Goal: Navigation & Orientation: Understand site structure

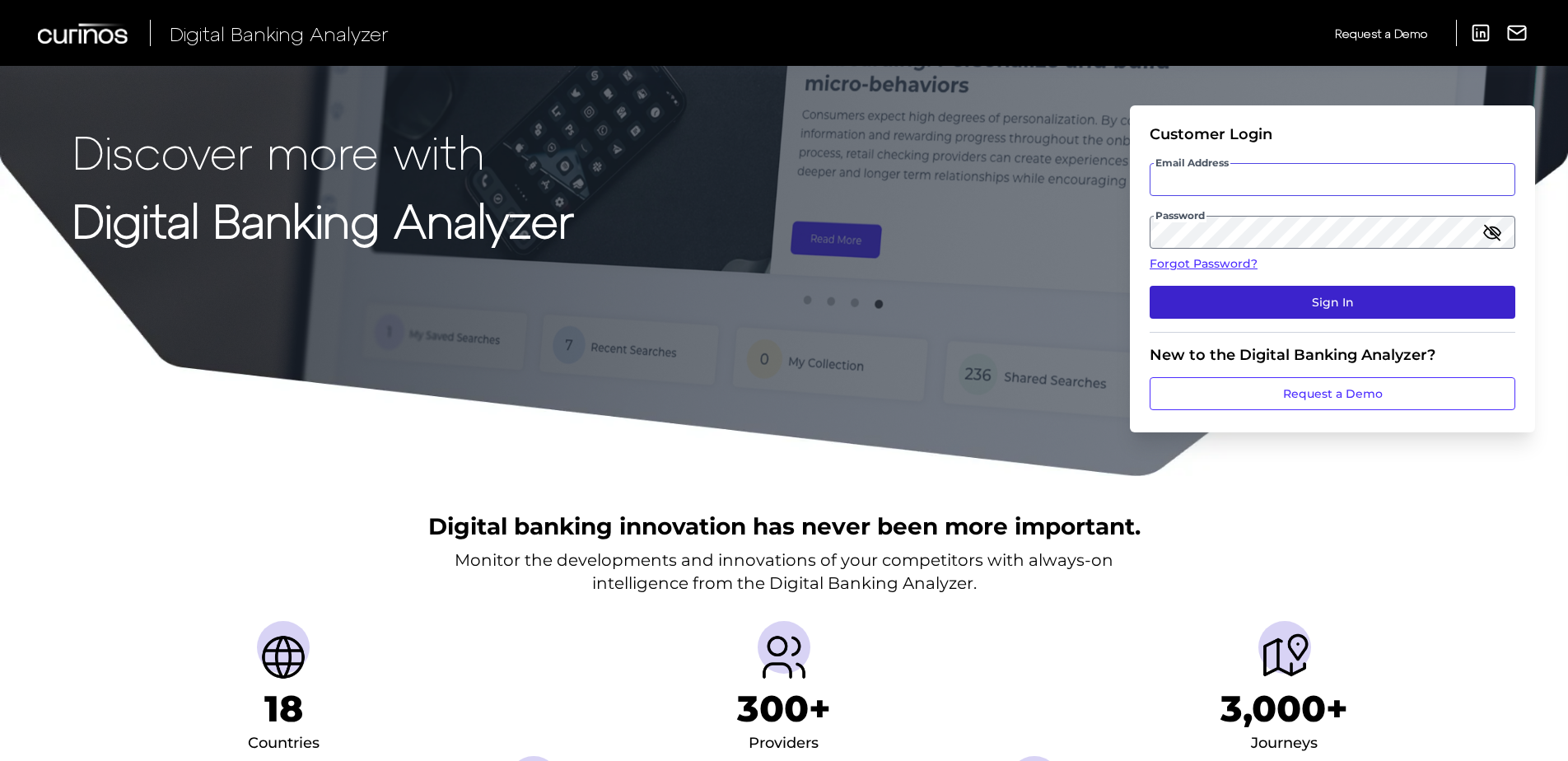
type input "[EMAIL_ADDRESS][PERSON_NAME][DOMAIN_NAME]"
click at [1217, 312] on button "Sign In" at bounding box center [1333, 302] width 366 height 33
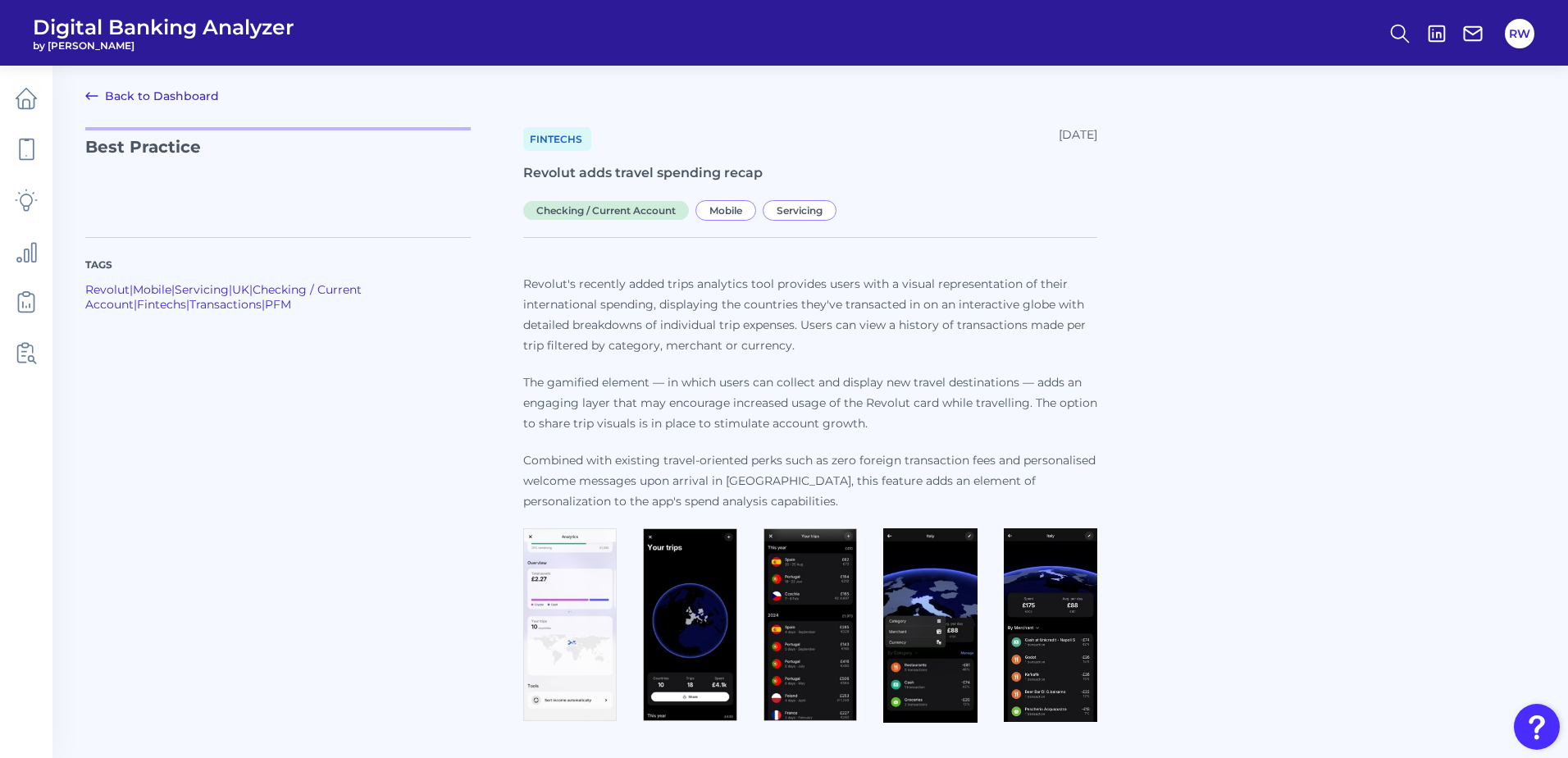
click at [125, 105] on link "Back to Dashboard" at bounding box center [151, 96] width 133 height 20
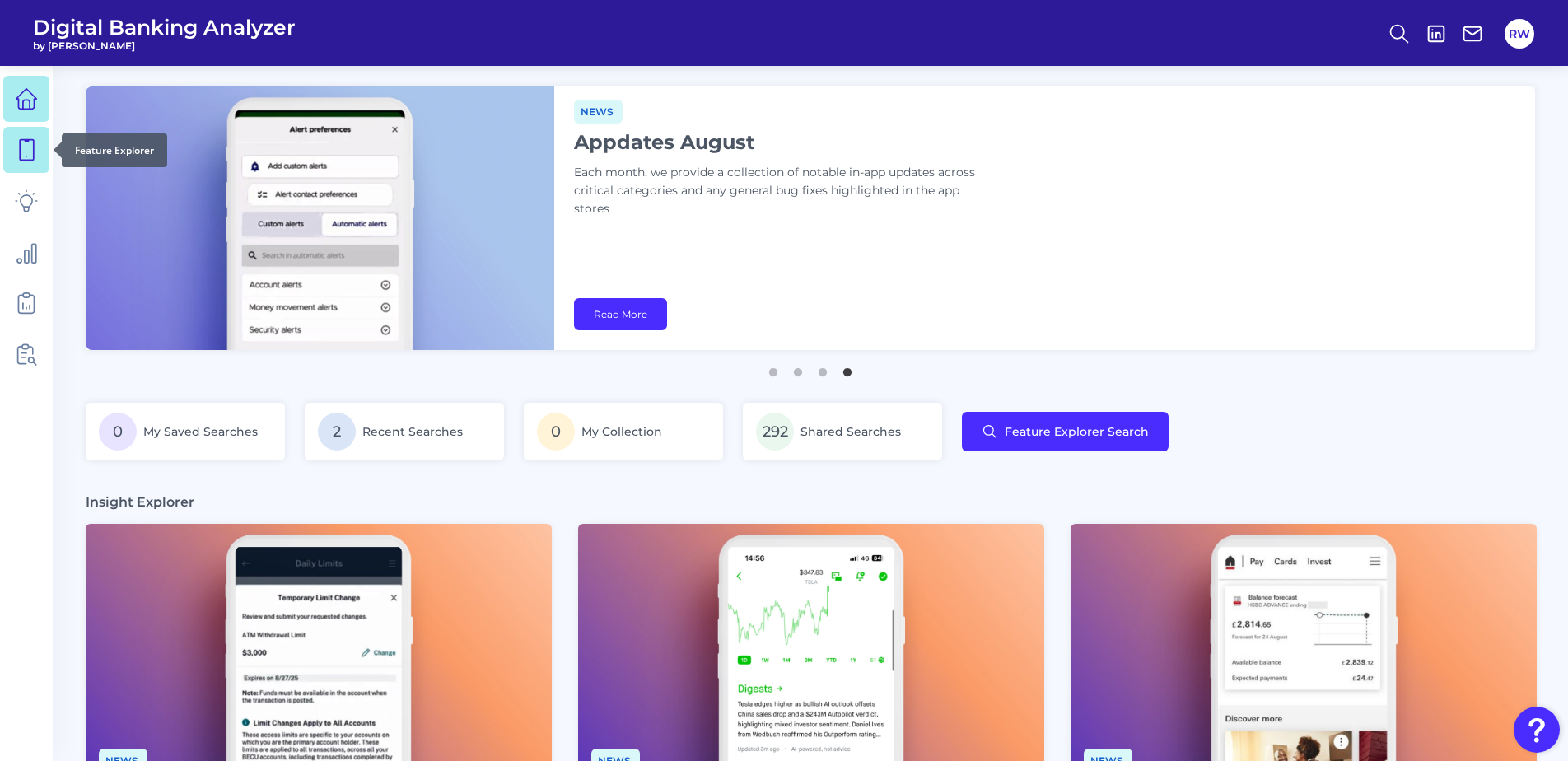
click at [29, 147] on icon at bounding box center [26, 150] width 23 height 23
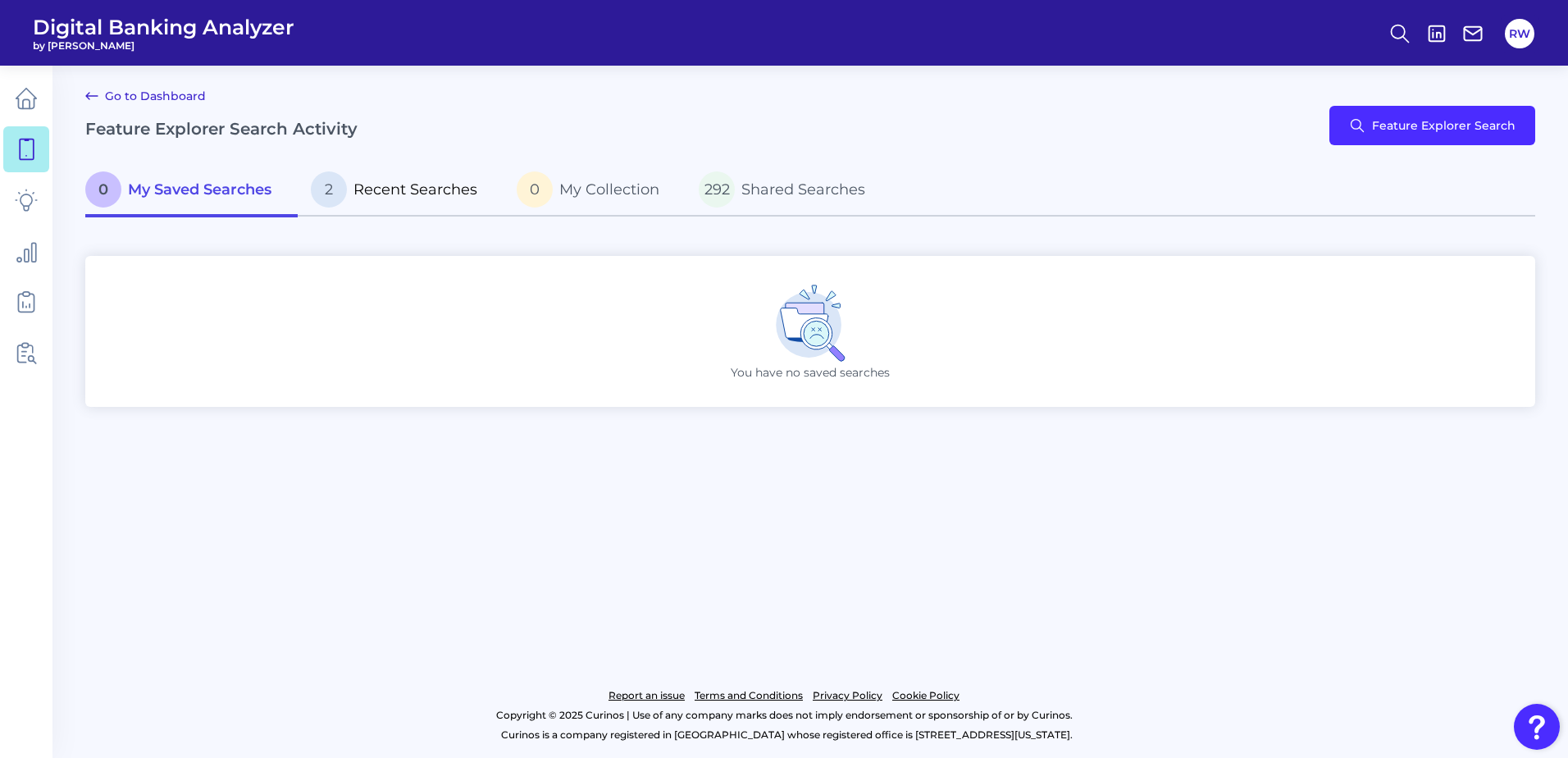
click at [431, 188] on span "Recent Searches" at bounding box center [415, 190] width 123 height 18
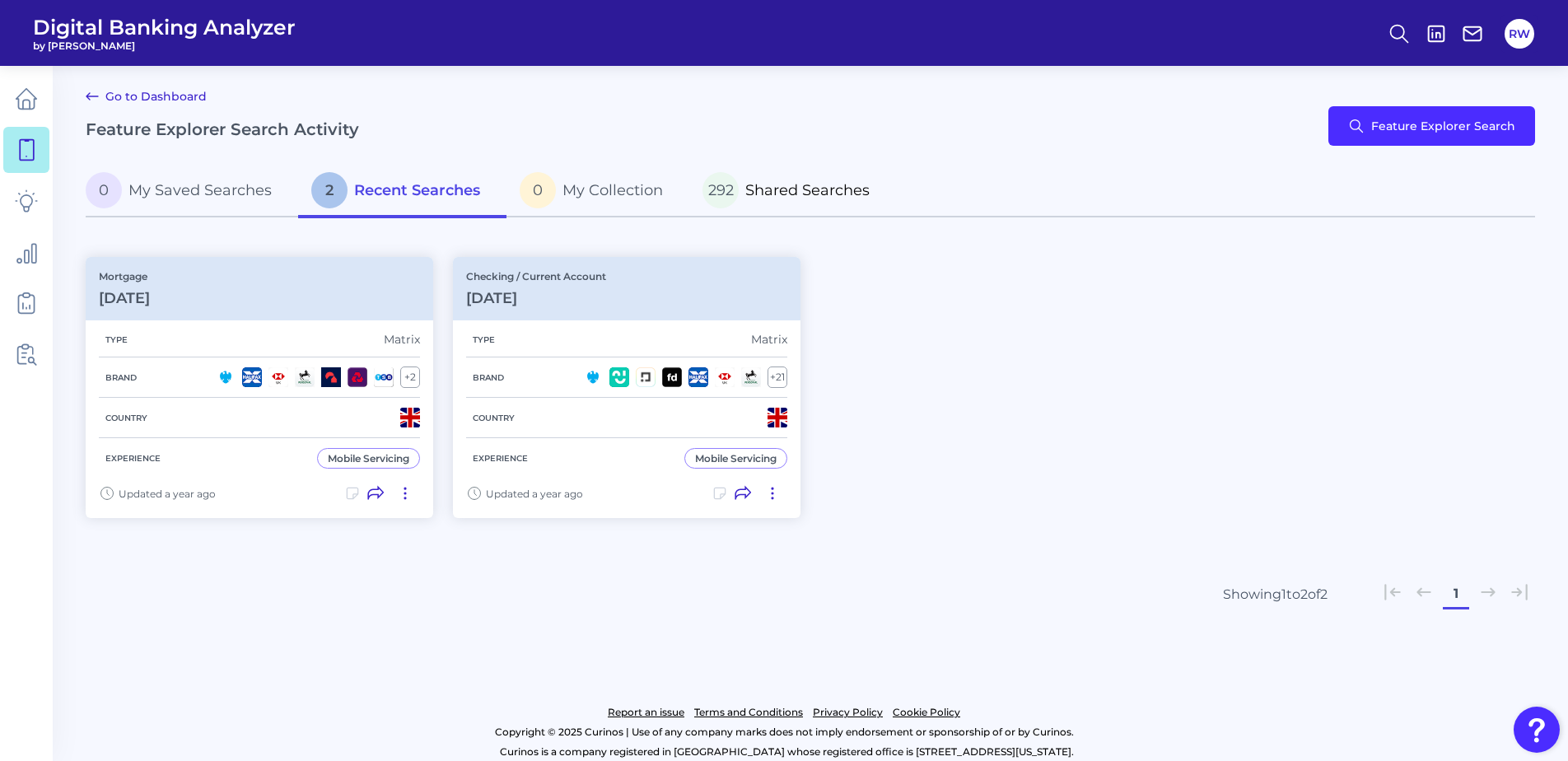
click at [752, 189] on span "Shared Searches" at bounding box center [808, 190] width 124 height 18
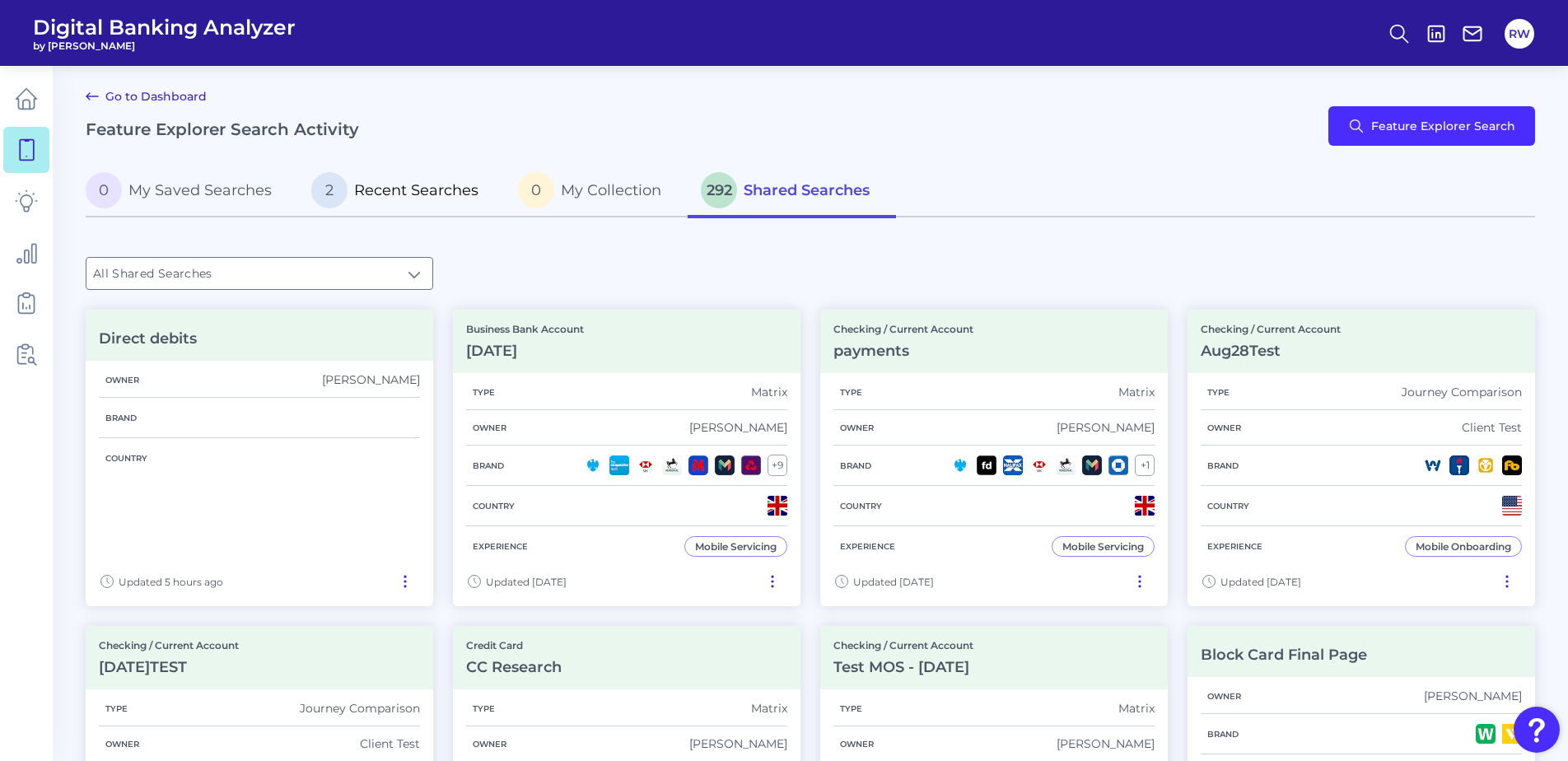
click at [418, 203] on p "2 Recent Searches" at bounding box center [394, 190] width 167 height 36
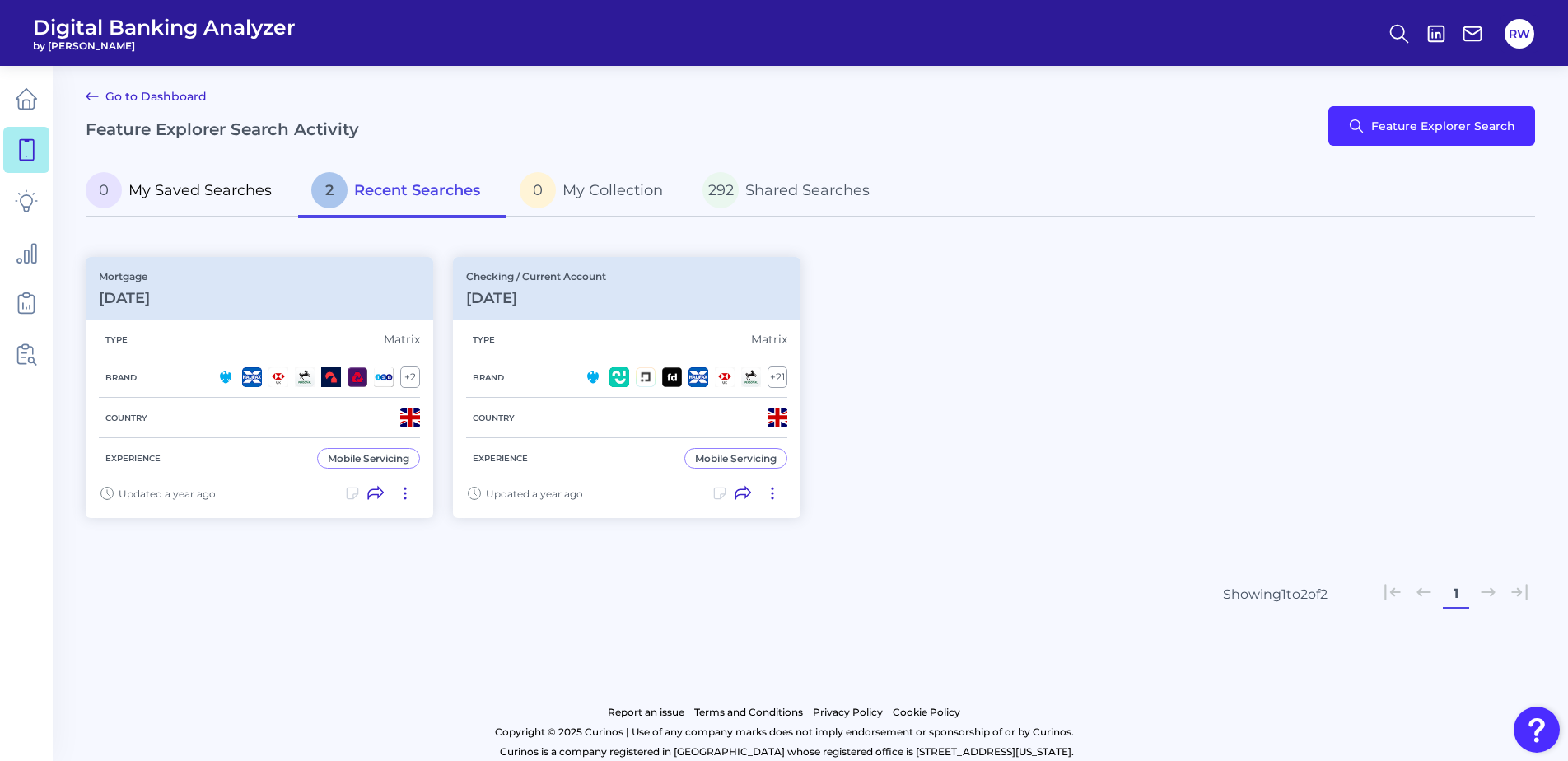
click at [209, 204] on p "0 My Saved Searches" at bounding box center [178, 190] width 186 height 36
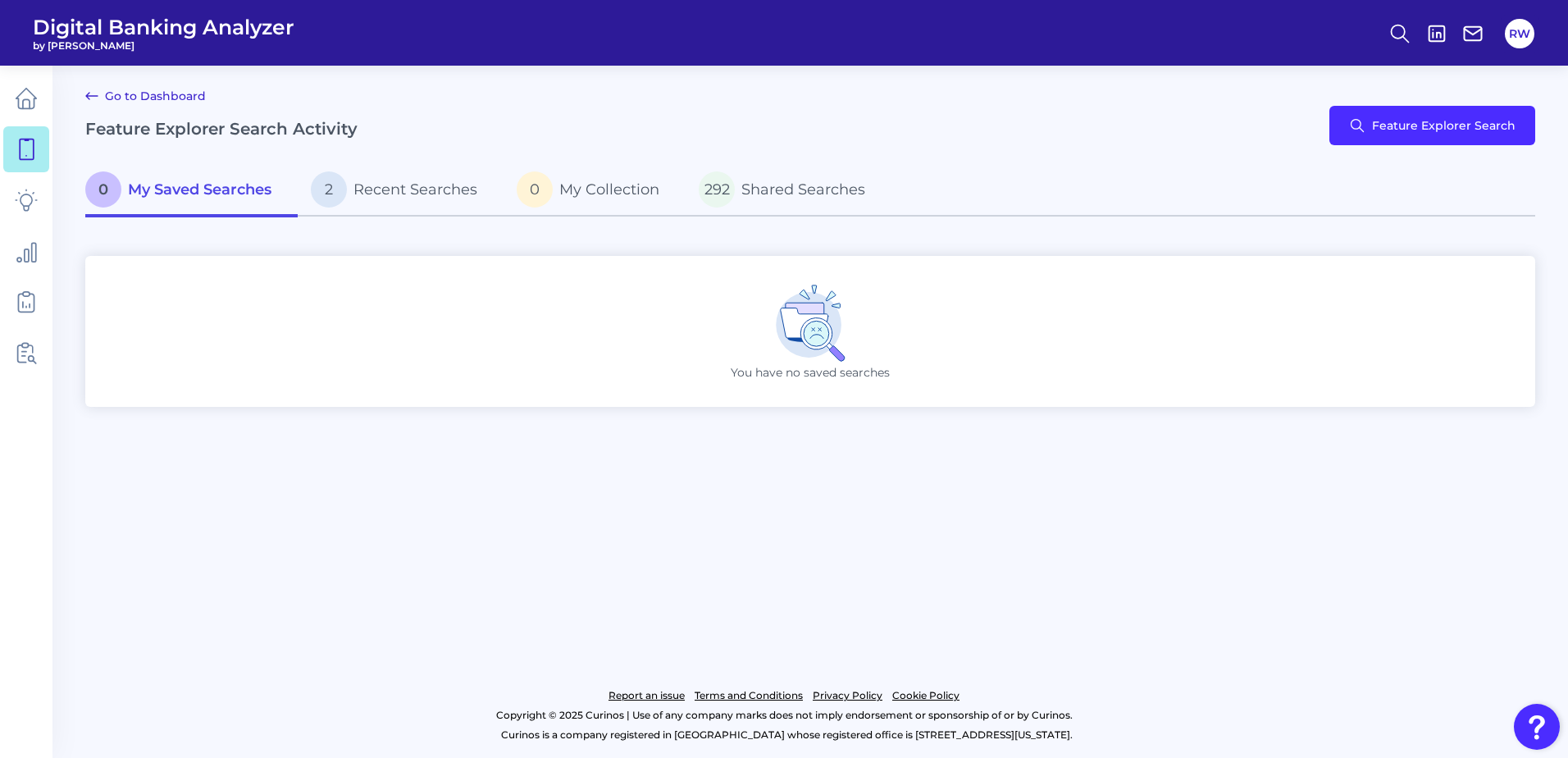
click at [146, 96] on link "Go to Dashboard" at bounding box center [145, 96] width 121 height 20
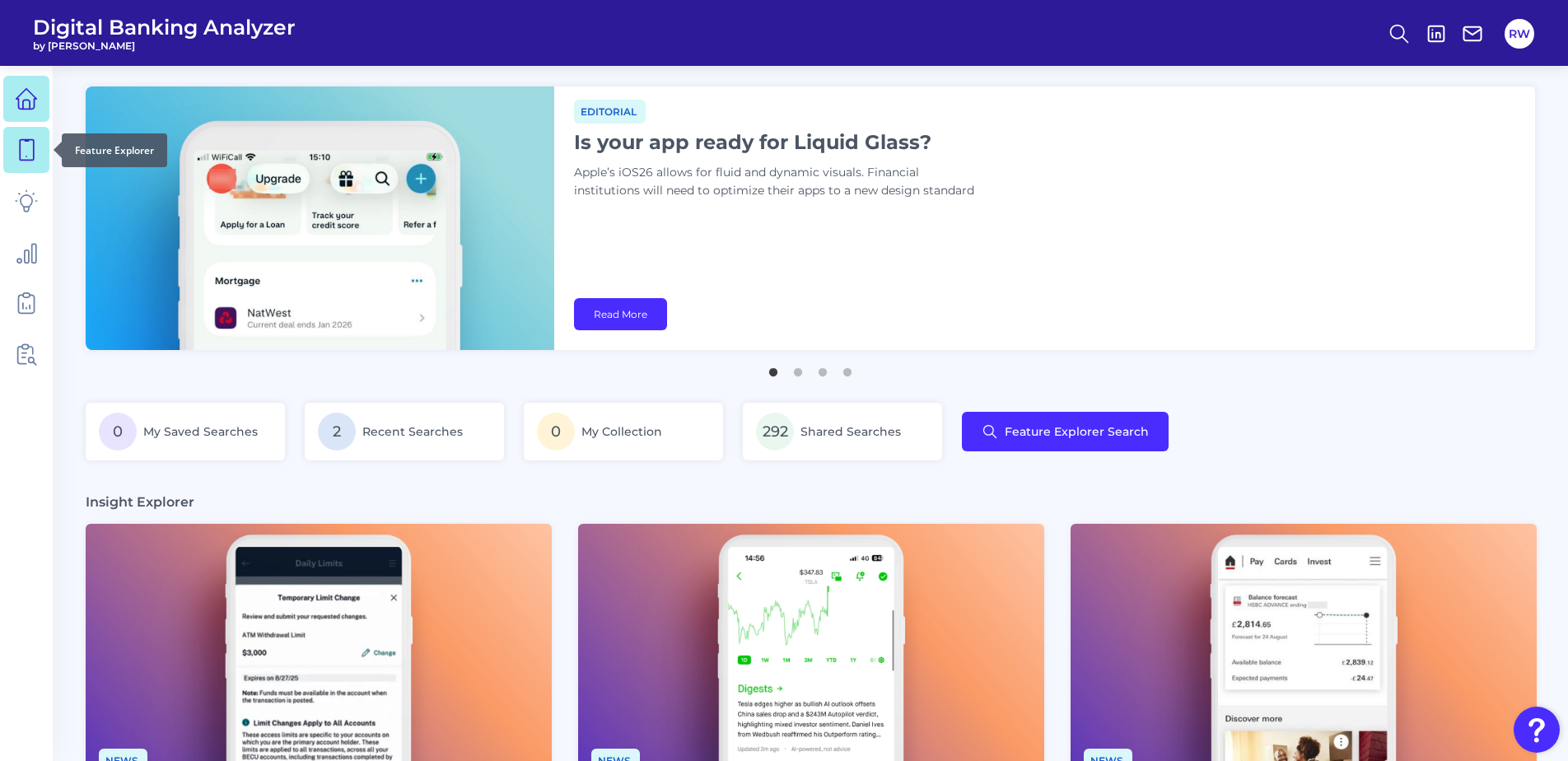
click at [15, 155] on icon at bounding box center [26, 150] width 23 height 23
